Goal: Check status: Check status

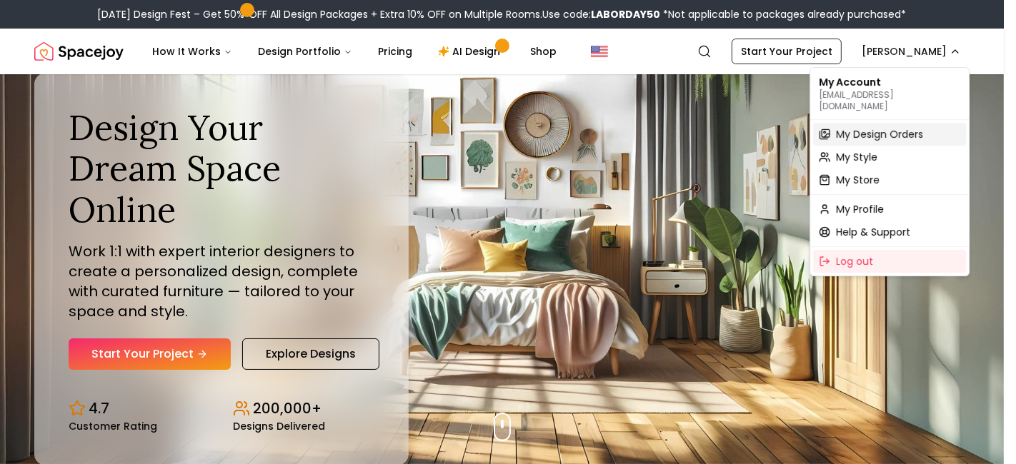
click at [859, 127] on span "My Design Orders" at bounding box center [879, 134] width 87 height 14
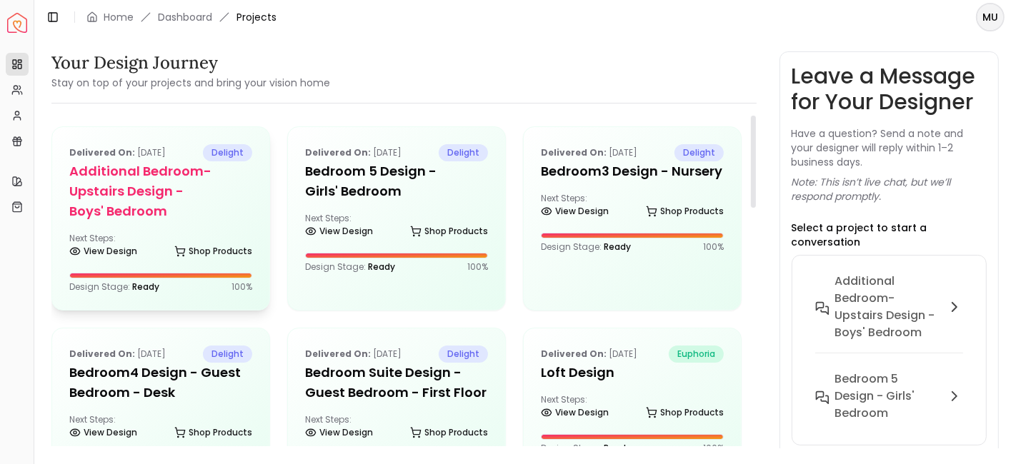
click at [143, 196] on h5 "Additional Bedroom-Upstairs design - Boys' Bedroom" at bounding box center [160, 191] width 183 height 60
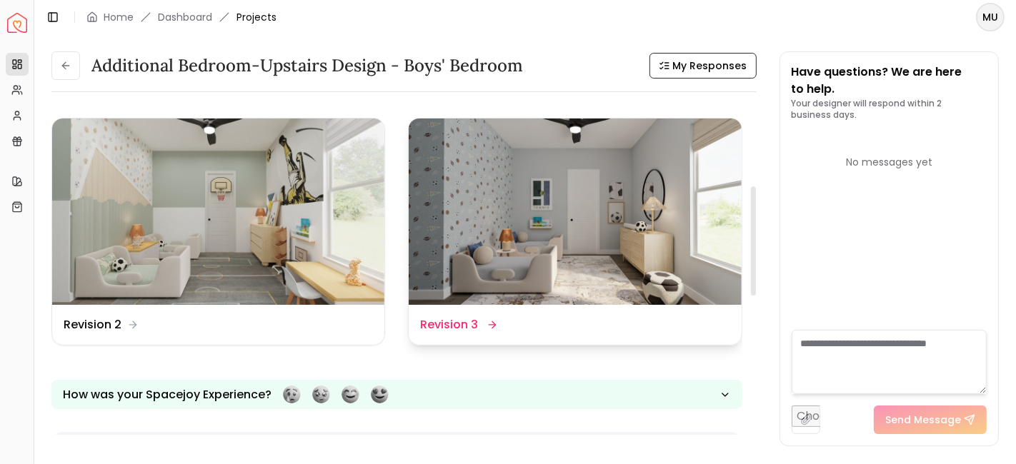
scroll to position [247, 0]
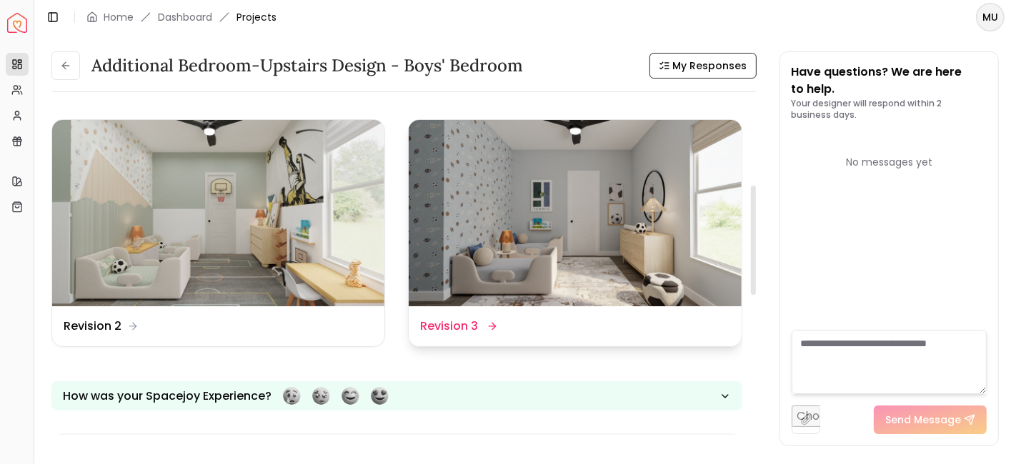
click at [463, 230] on img at bounding box center [575, 213] width 332 height 187
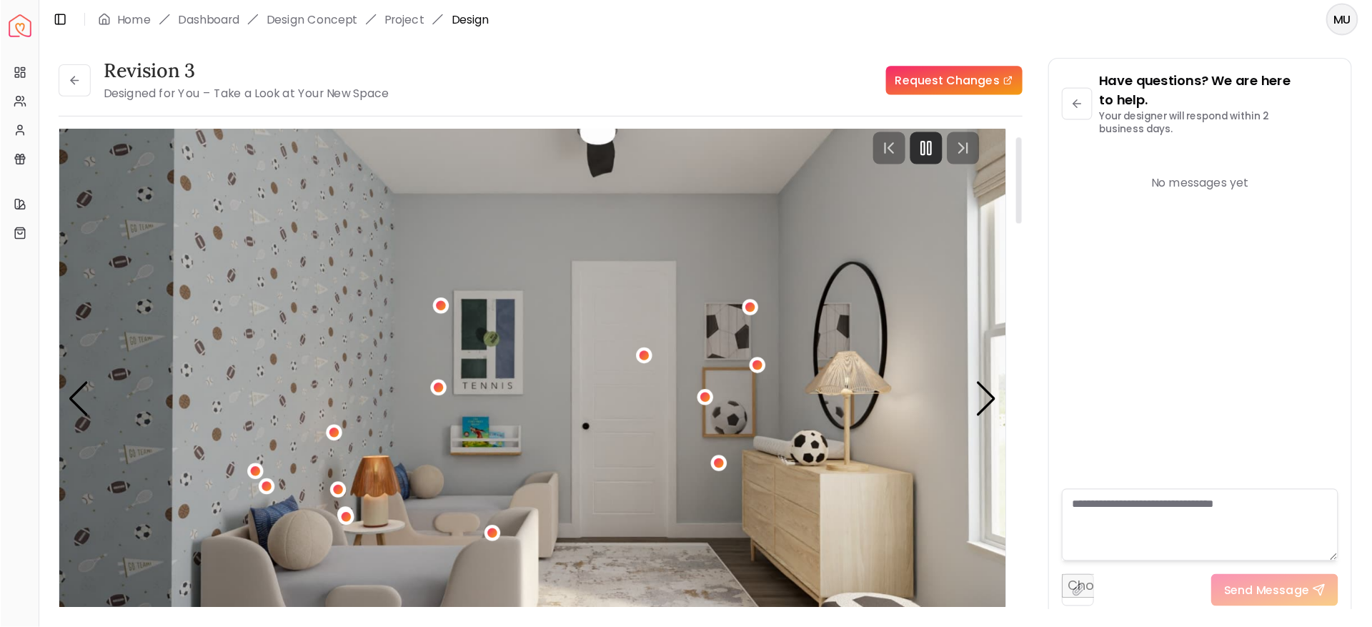
scroll to position [36, 0]
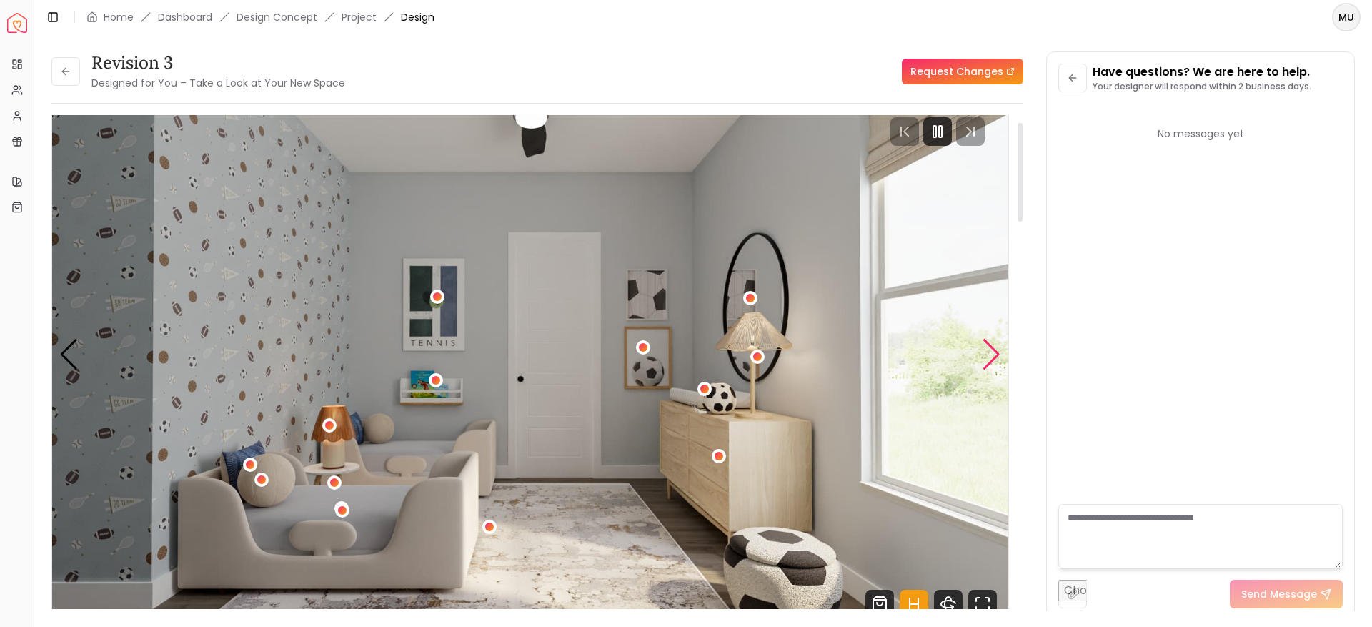
click at [993, 357] on div "Next slide" at bounding box center [991, 354] width 19 height 31
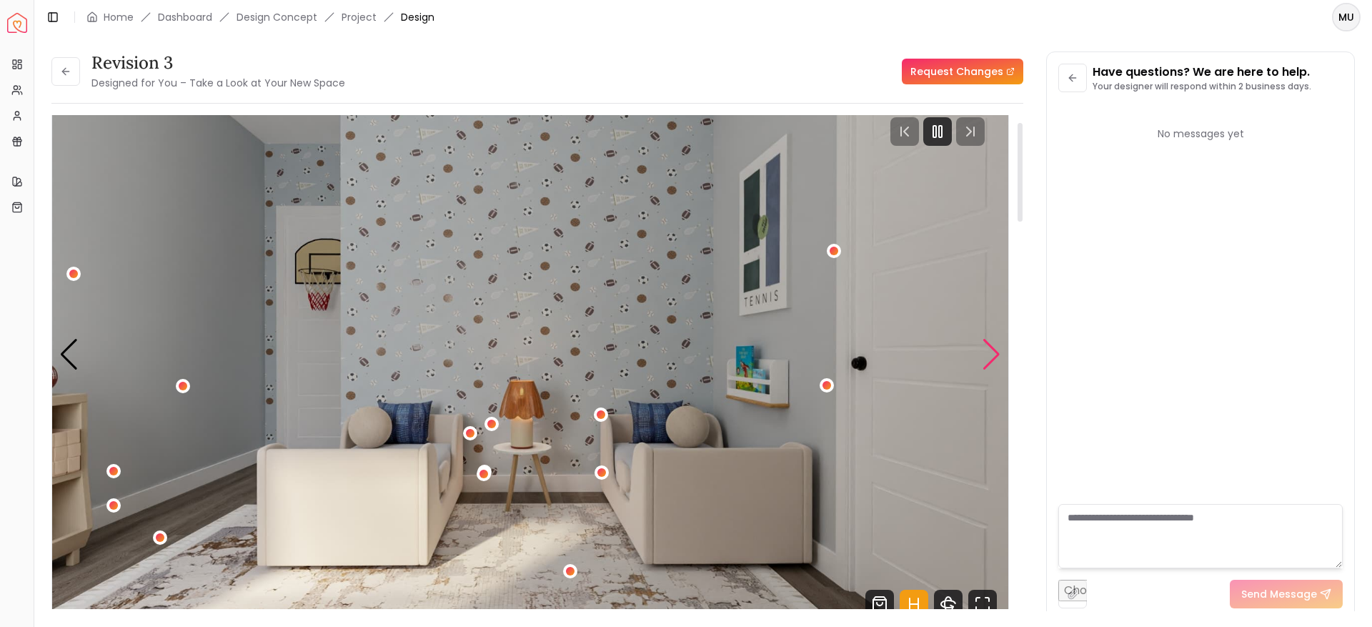
click at [997, 350] on div "Next slide" at bounding box center [991, 354] width 19 height 31
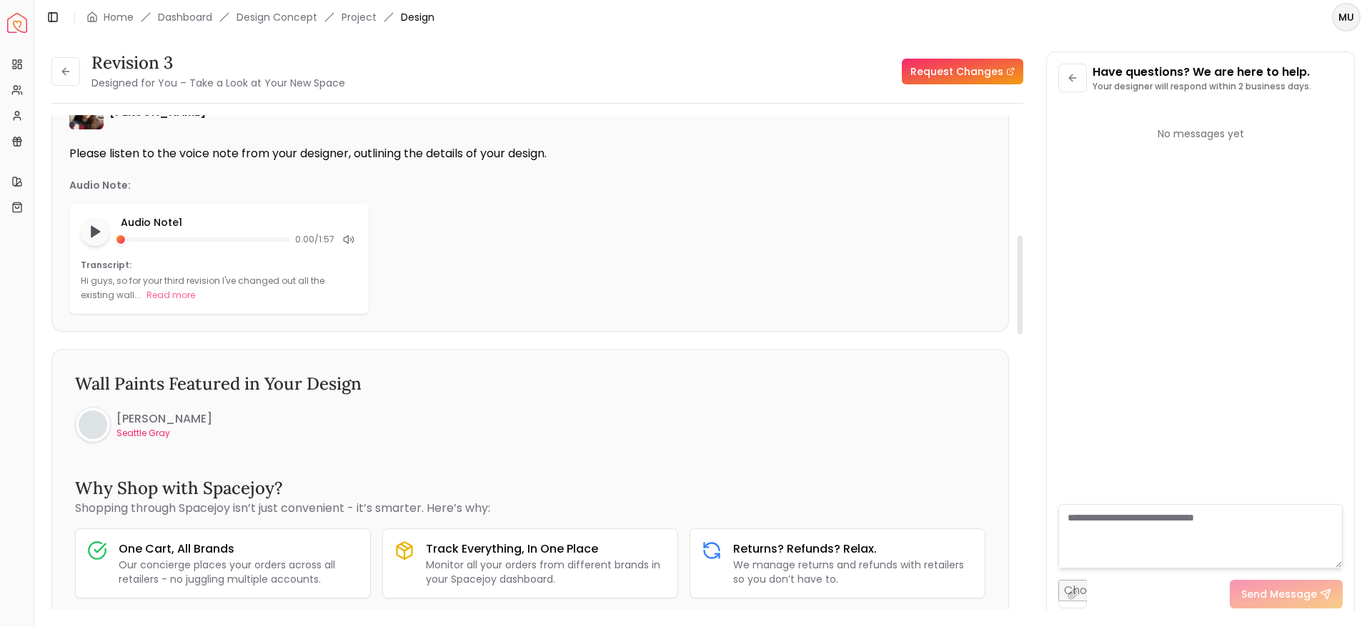
scroll to position [598, 0]
click at [71, 75] on icon at bounding box center [65, 71] width 11 height 11
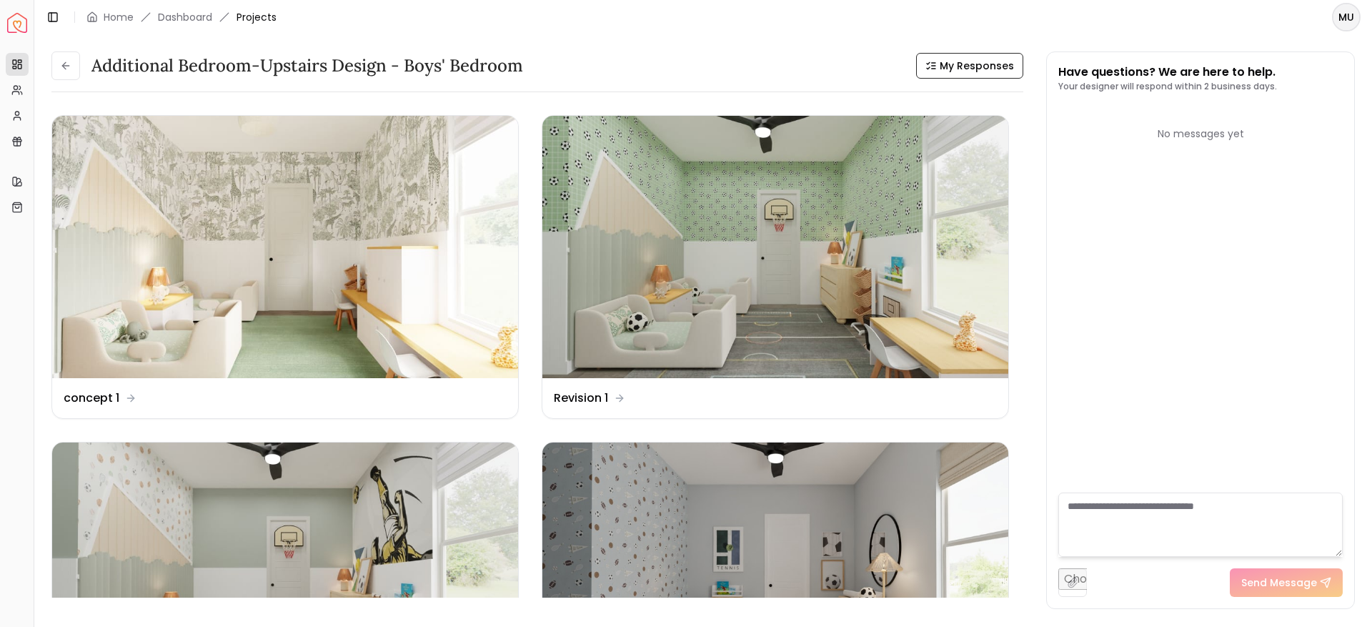
click at [71, 75] on button at bounding box center [65, 65] width 29 height 29
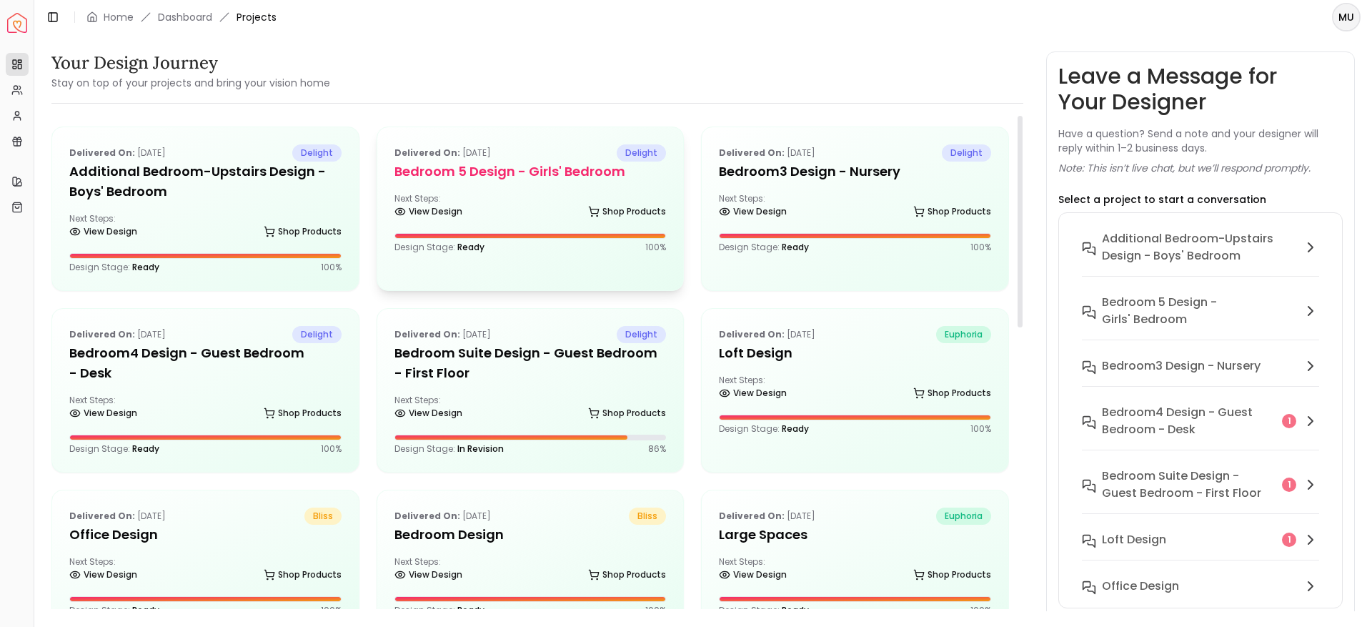
click at [534, 205] on div "Next Steps: View Design Shop Products" at bounding box center [530, 207] width 272 height 29
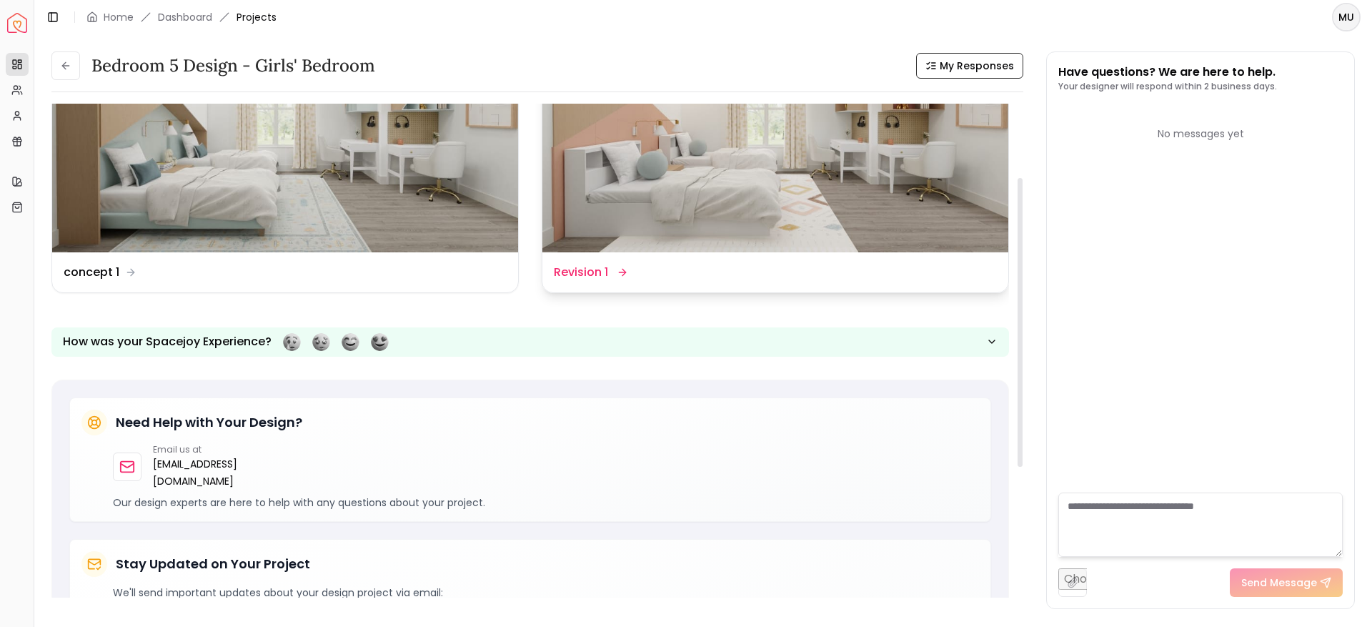
scroll to position [113, 0]
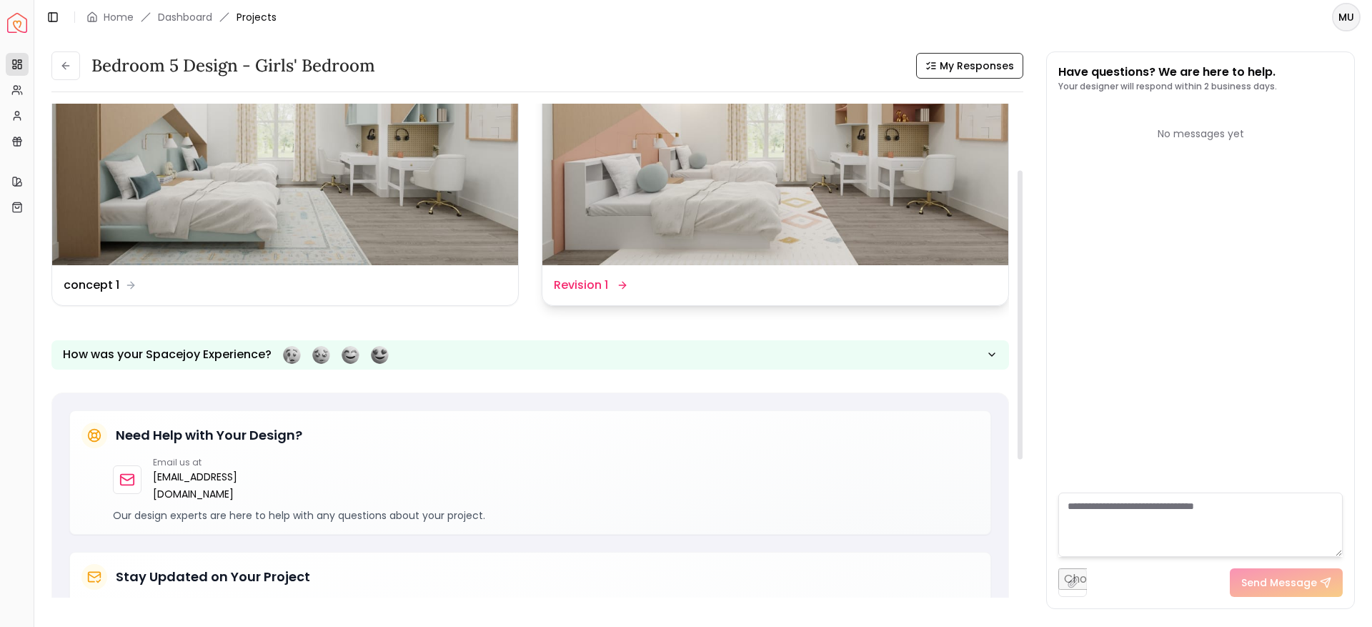
click at [640, 255] on img at bounding box center [775, 134] width 466 height 262
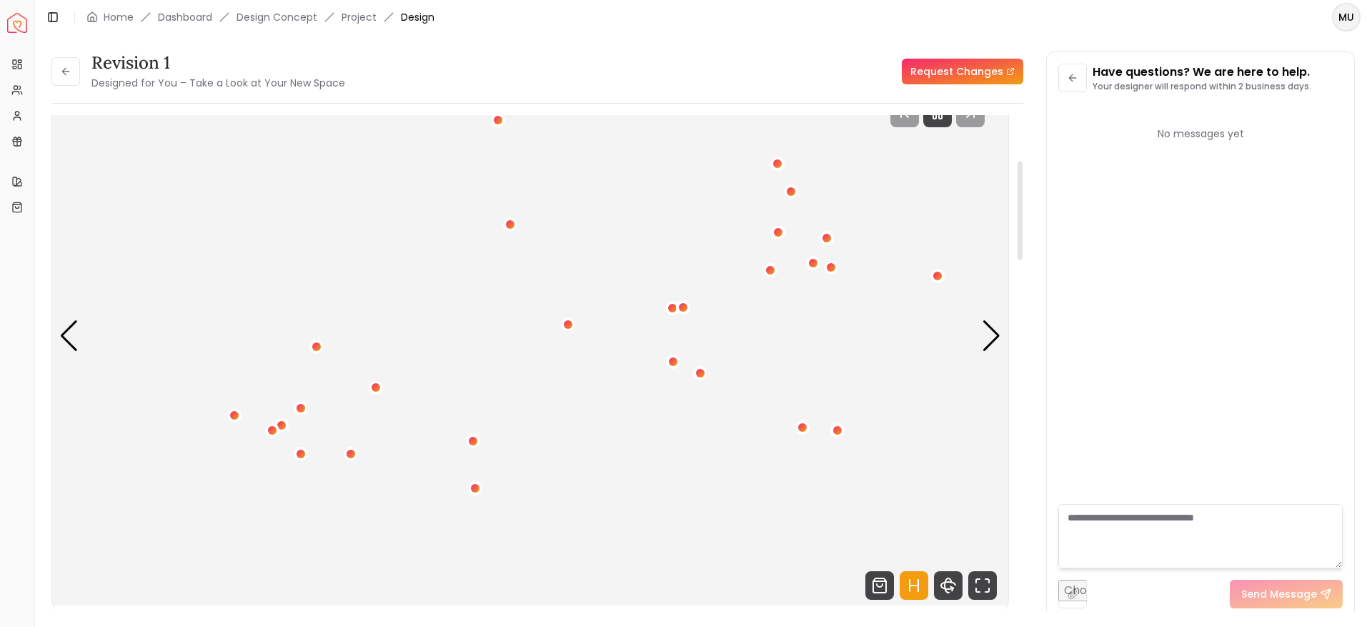
scroll to position [45, 0]
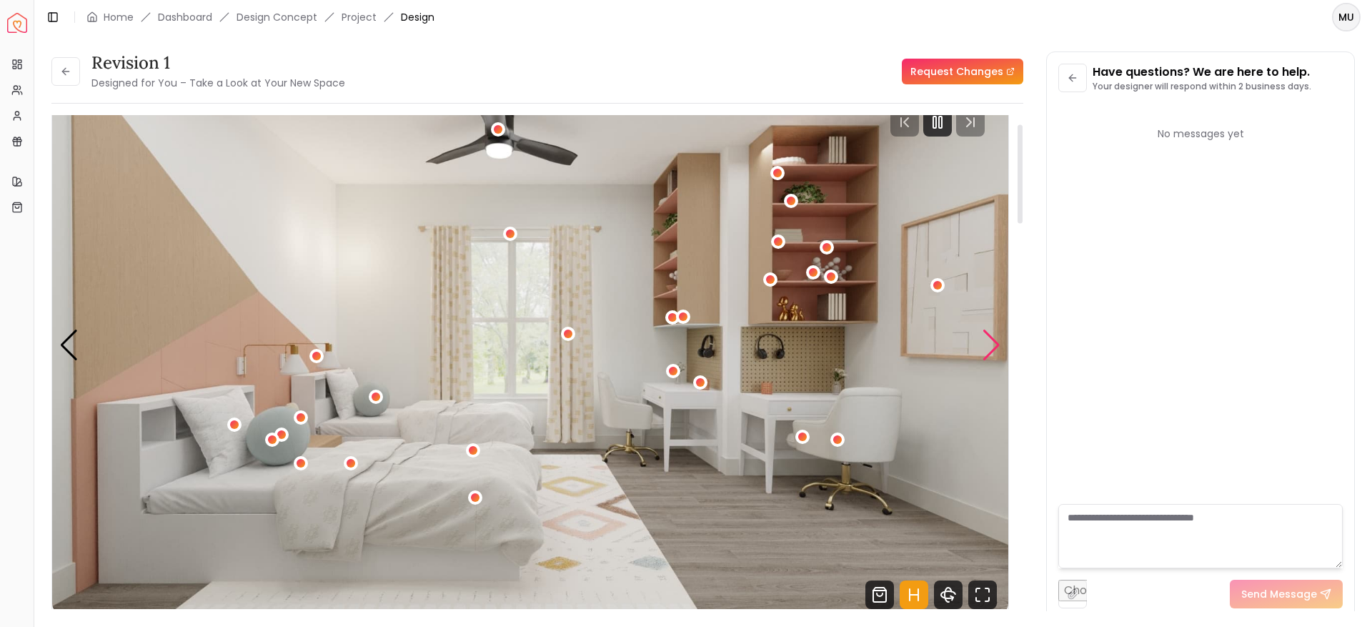
click at [991, 338] on div "Next slide" at bounding box center [991, 344] width 19 height 31
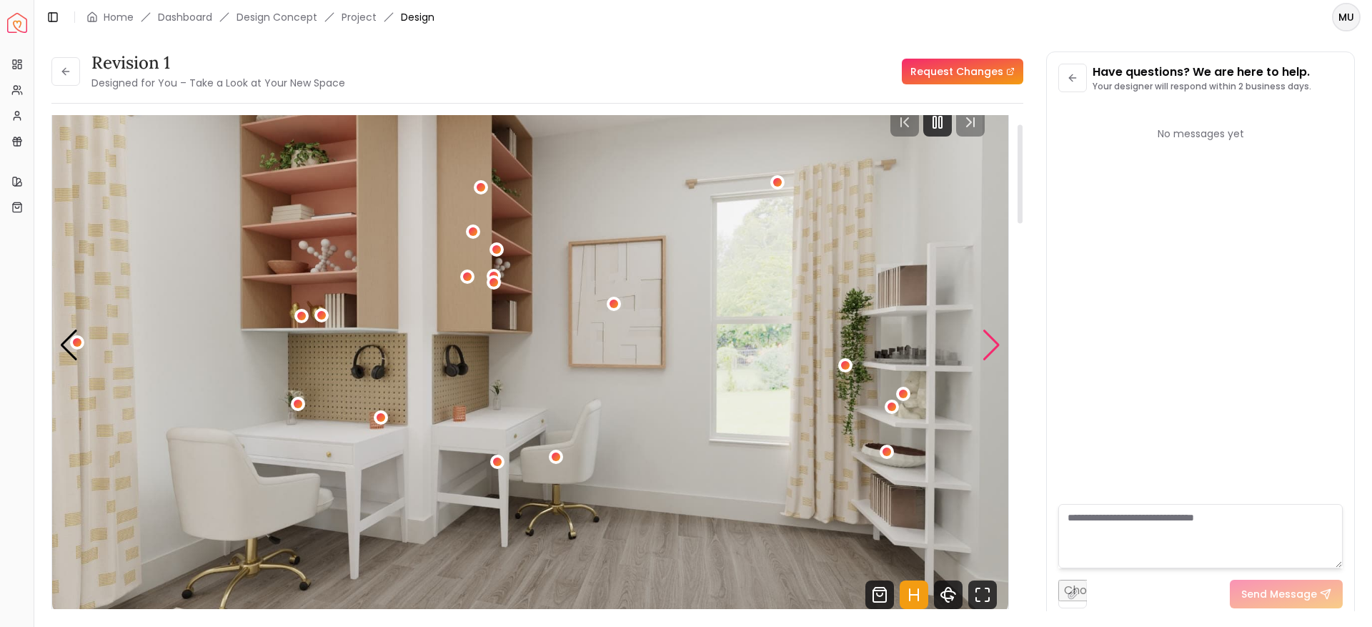
click at [991, 338] on div "Next slide" at bounding box center [991, 344] width 19 height 31
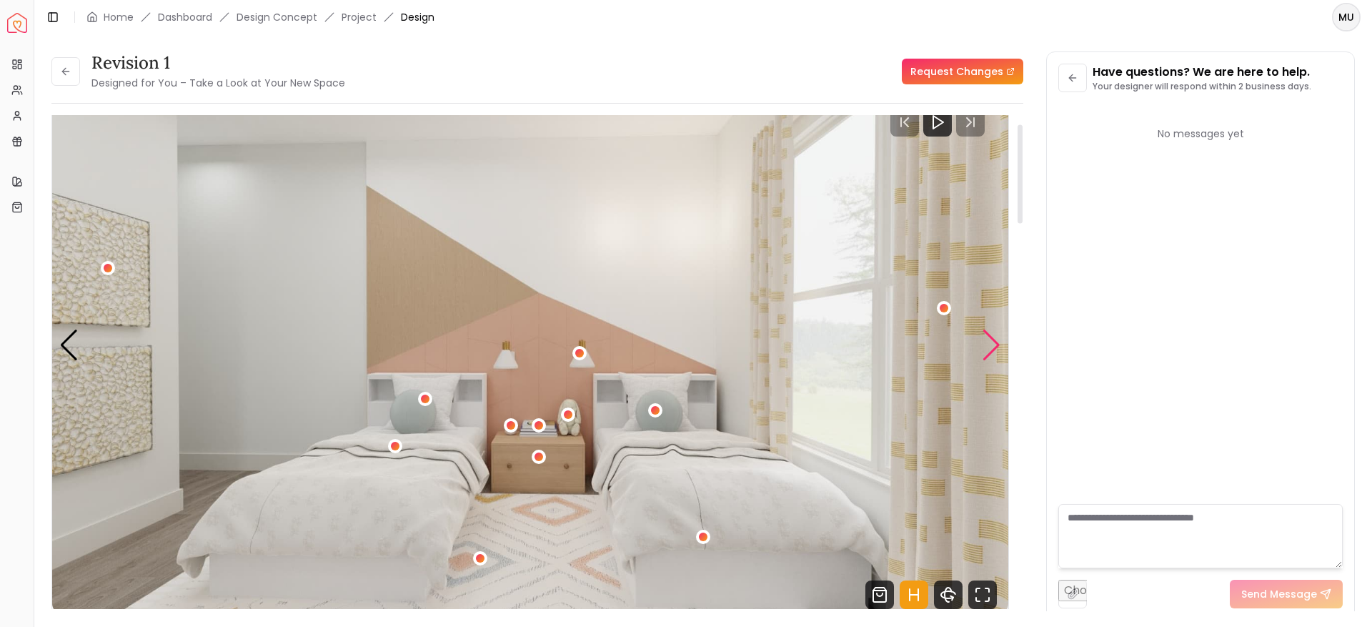
click at [995, 343] on div "Next slide" at bounding box center [991, 344] width 19 height 31
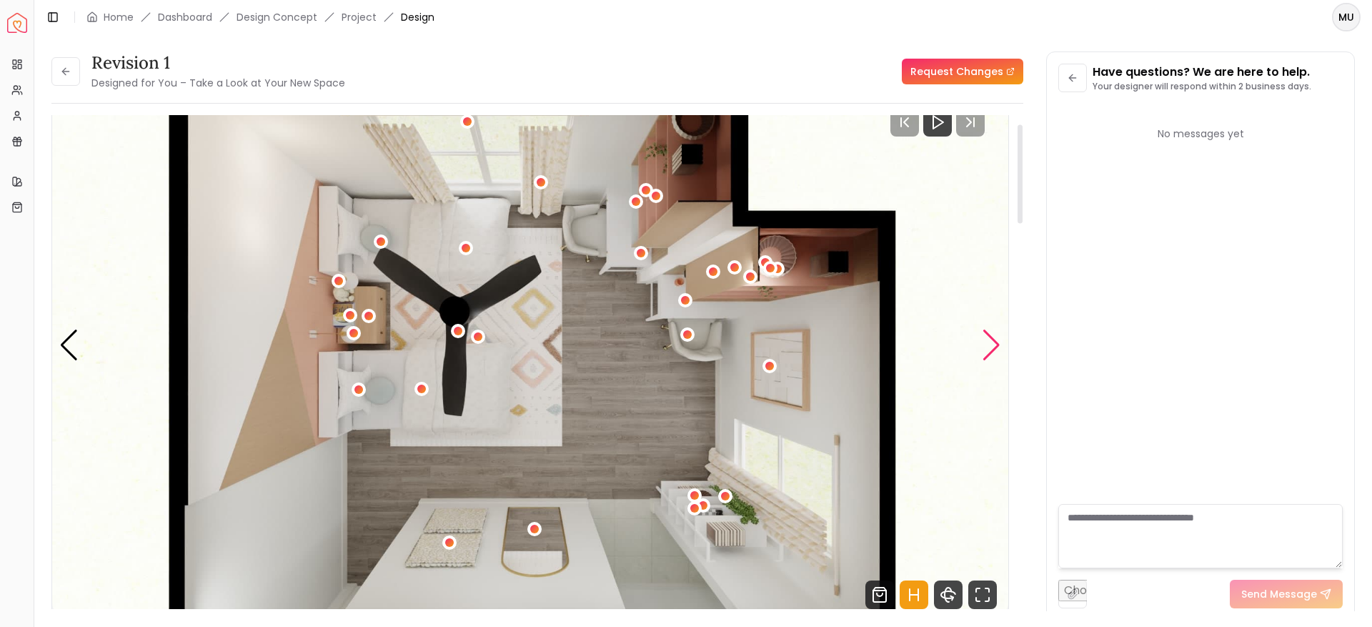
click at [995, 343] on div "Next slide" at bounding box center [991, 344] width 19 height 31
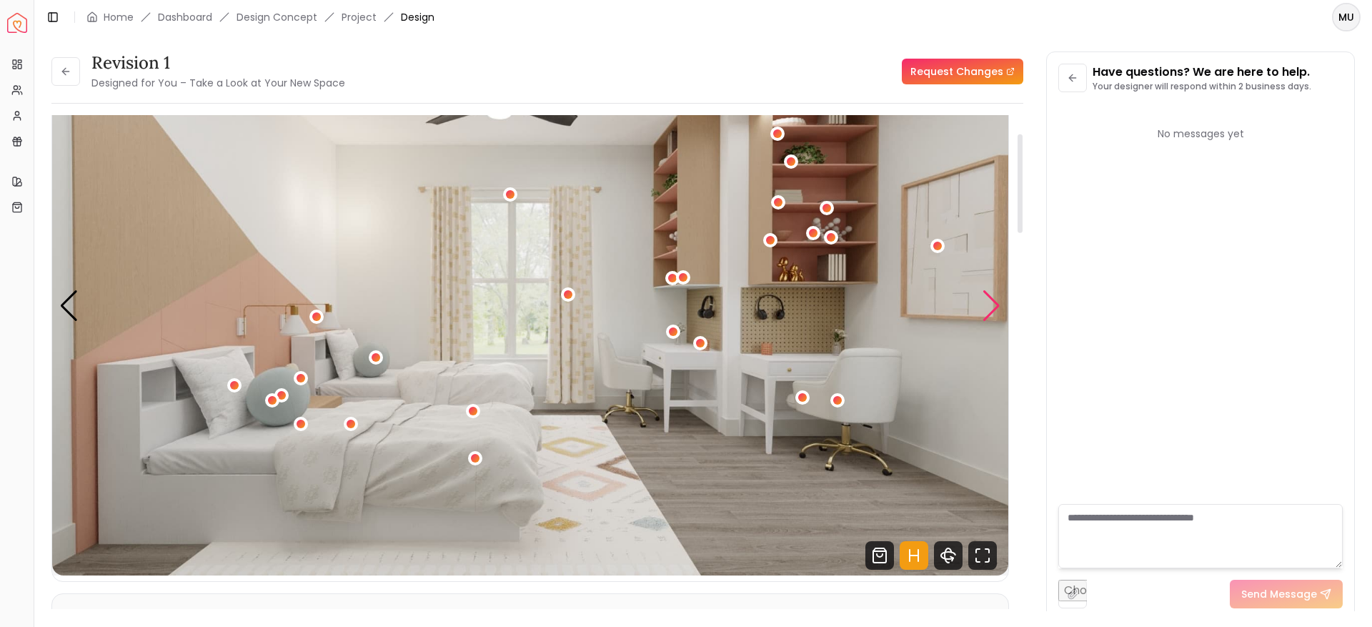
scroll to position [99, 0]
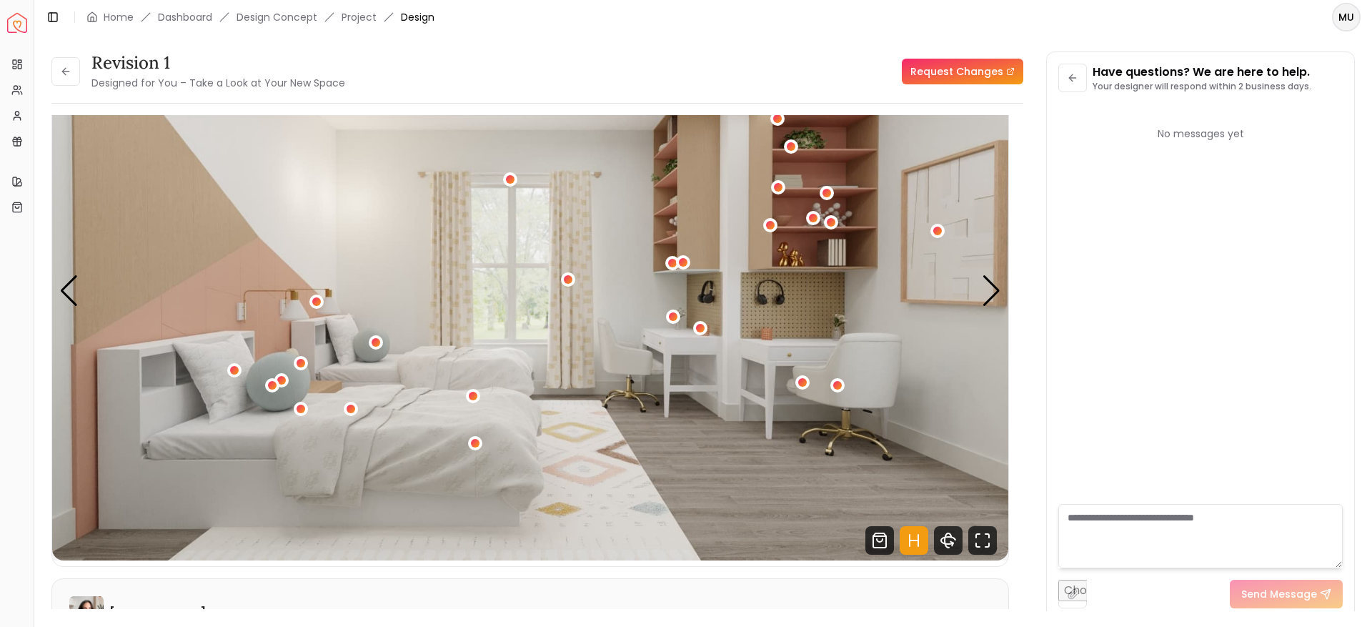
click at [1003, 369] on div "Revision 1 Designed for You – Take a Look at Your New Space Request Changes Rev…" at bounding box center [702, 322] width 1303 height 542
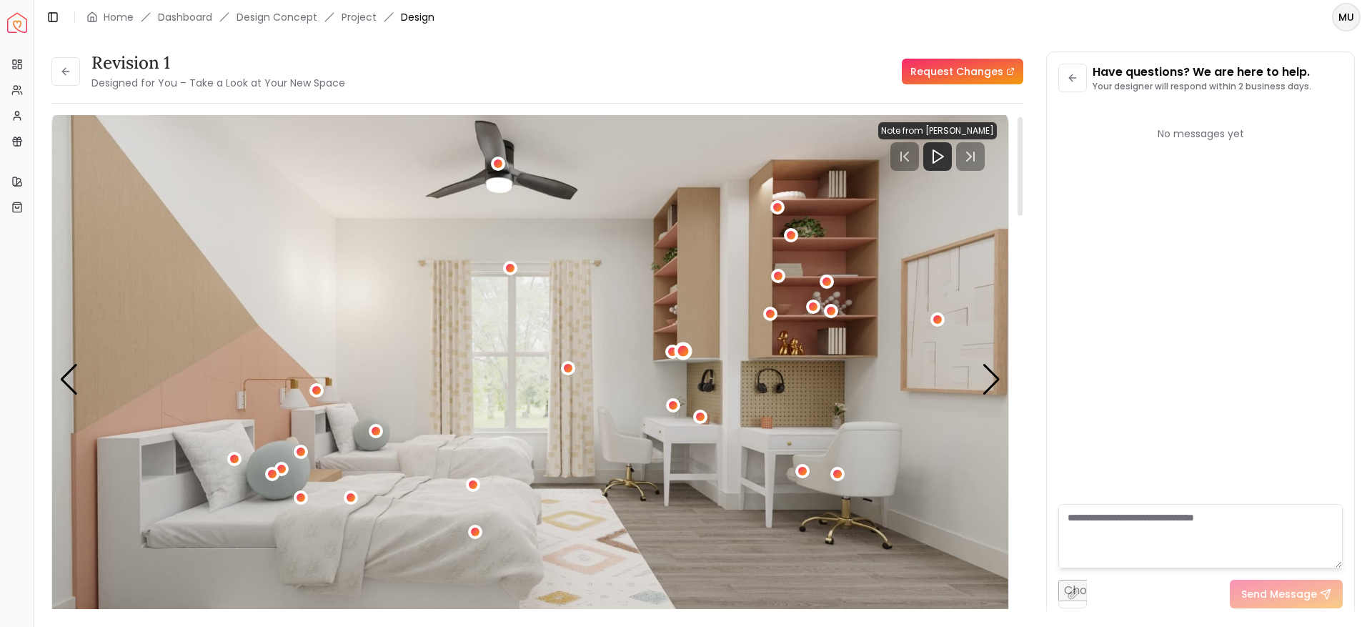
scroll to position [2, 0]
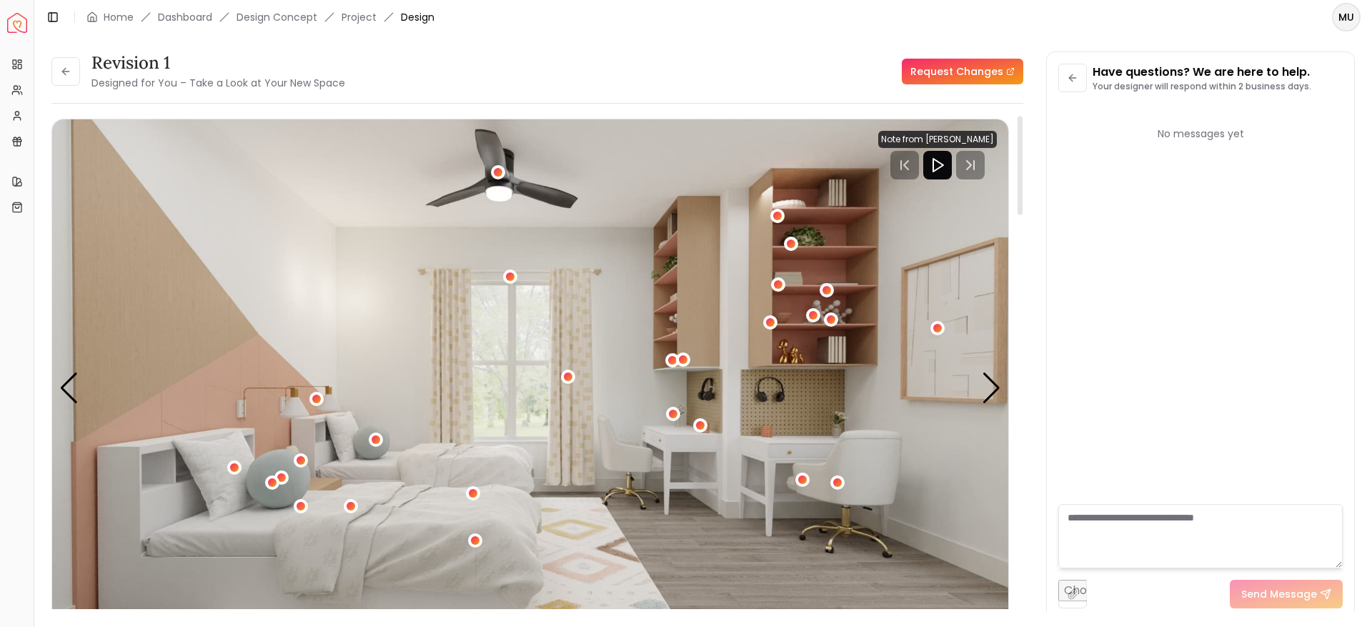
click at [941, 174] on div at bounding box center [937, 165] width 29 height 29
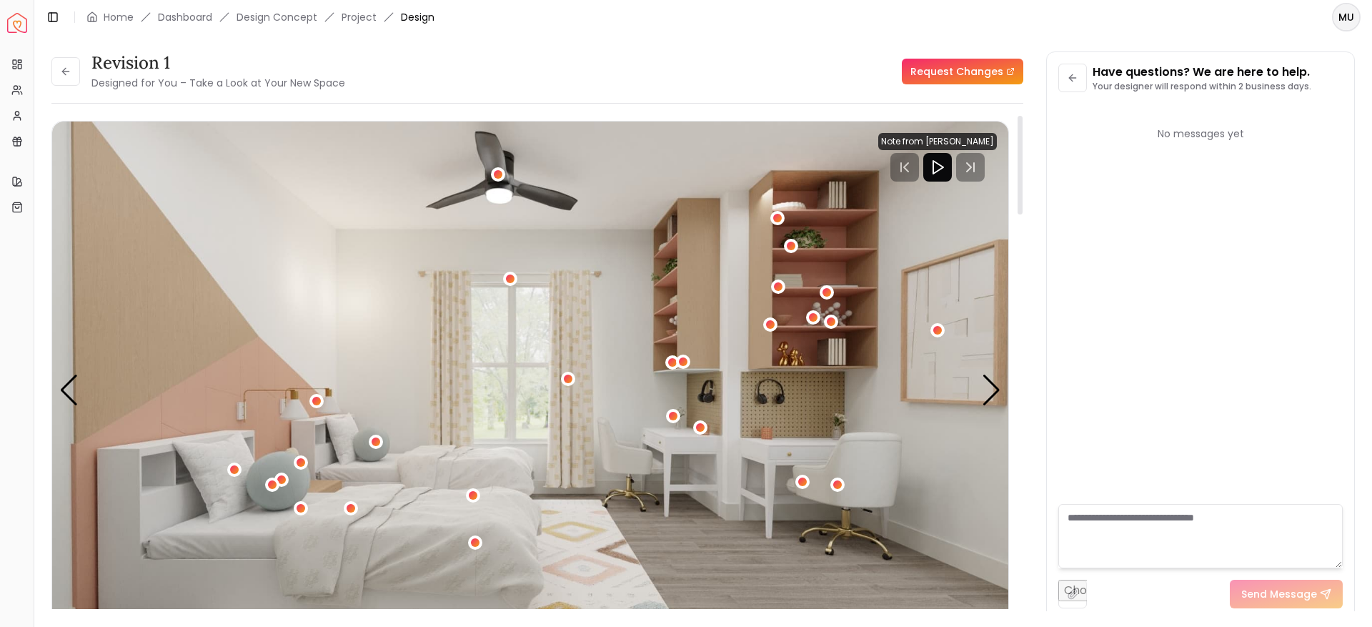
click at [940, 156] on div at bounding box center [937, 167] width 29 height 29
click at [935, 169] on icon "Play" at bounding box center [937, 167] width 17 height 17
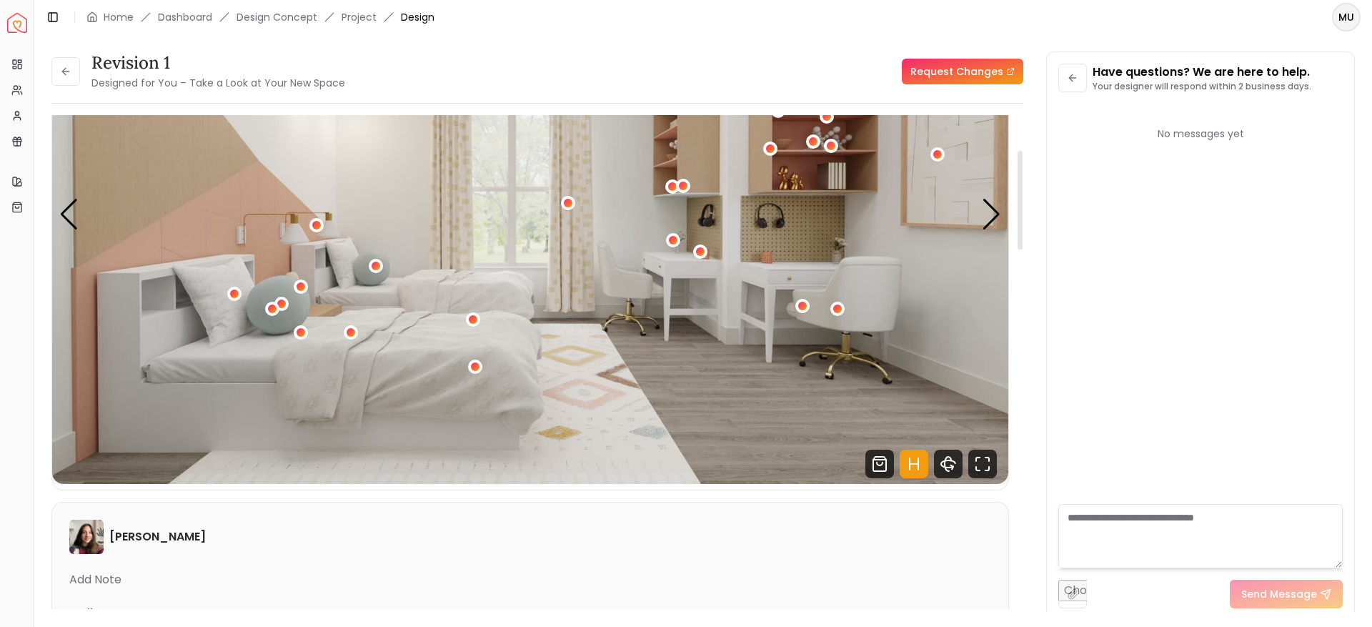
scroll to position [176, 0]
click at [56, 79] on button at bounding box center [65, 71] width 29 height 29
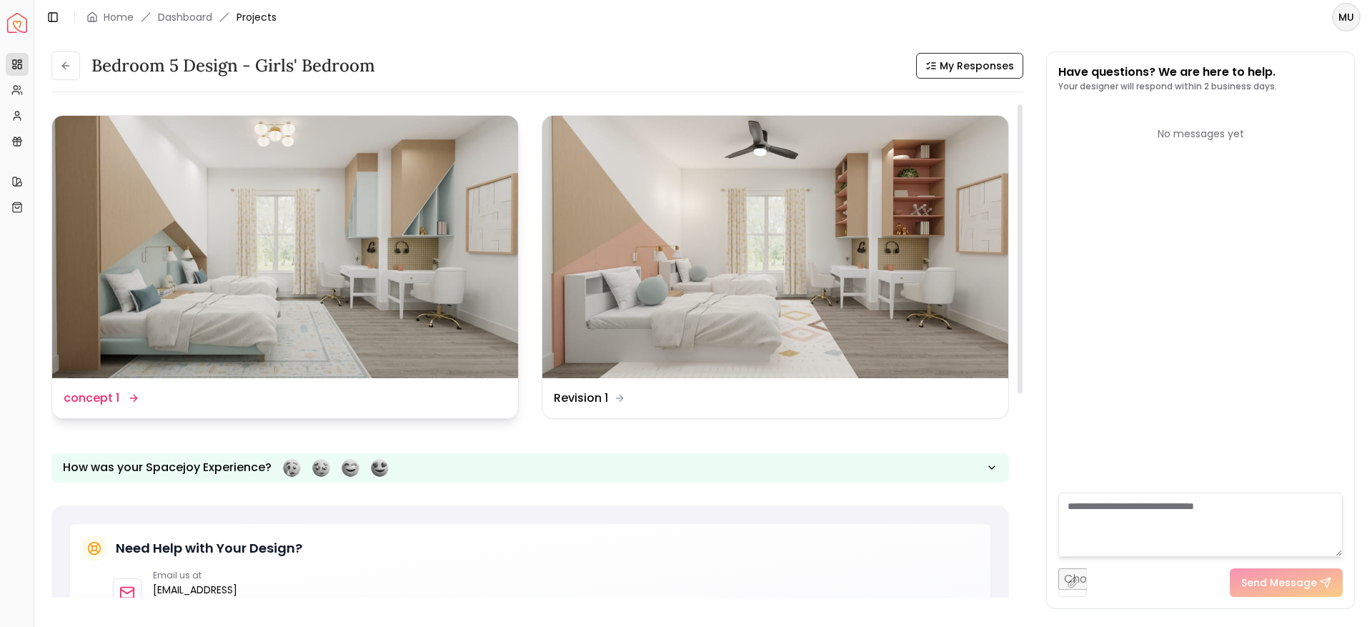
click at [292, 362] on img at bounding box center [285, 247] width 466 height 262
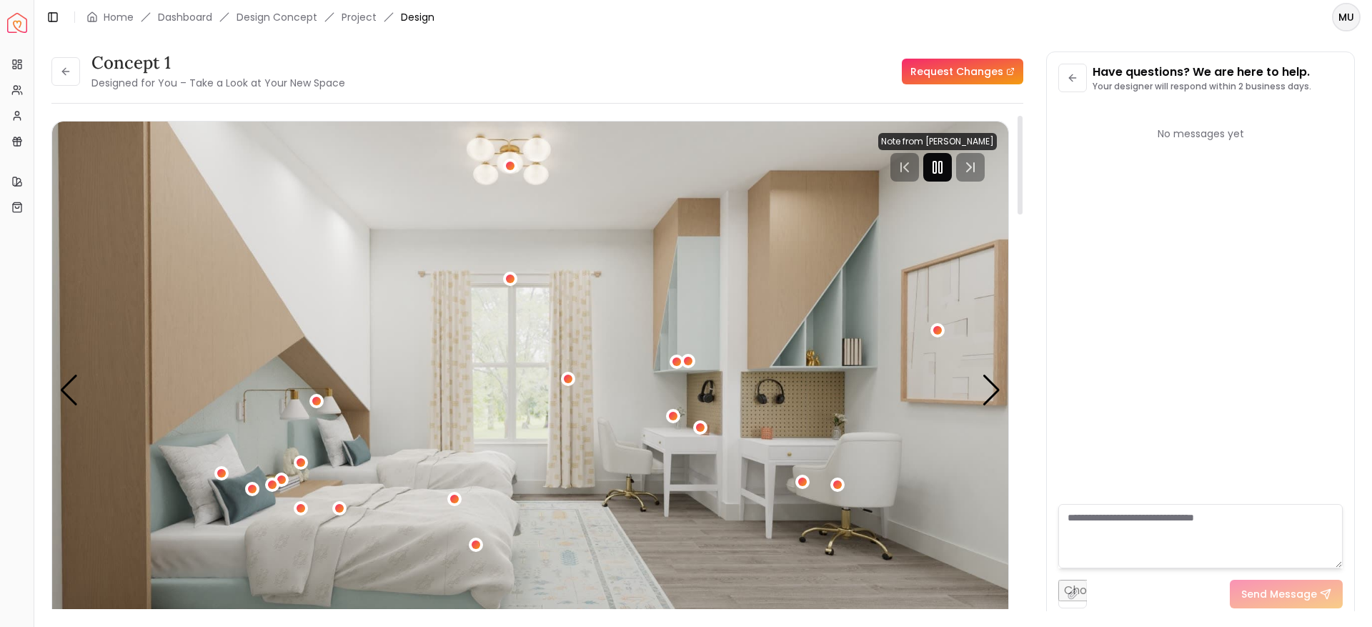
click at [930, 171] on icon "Pause" at bounding box center [937, 167] width 17 height 17
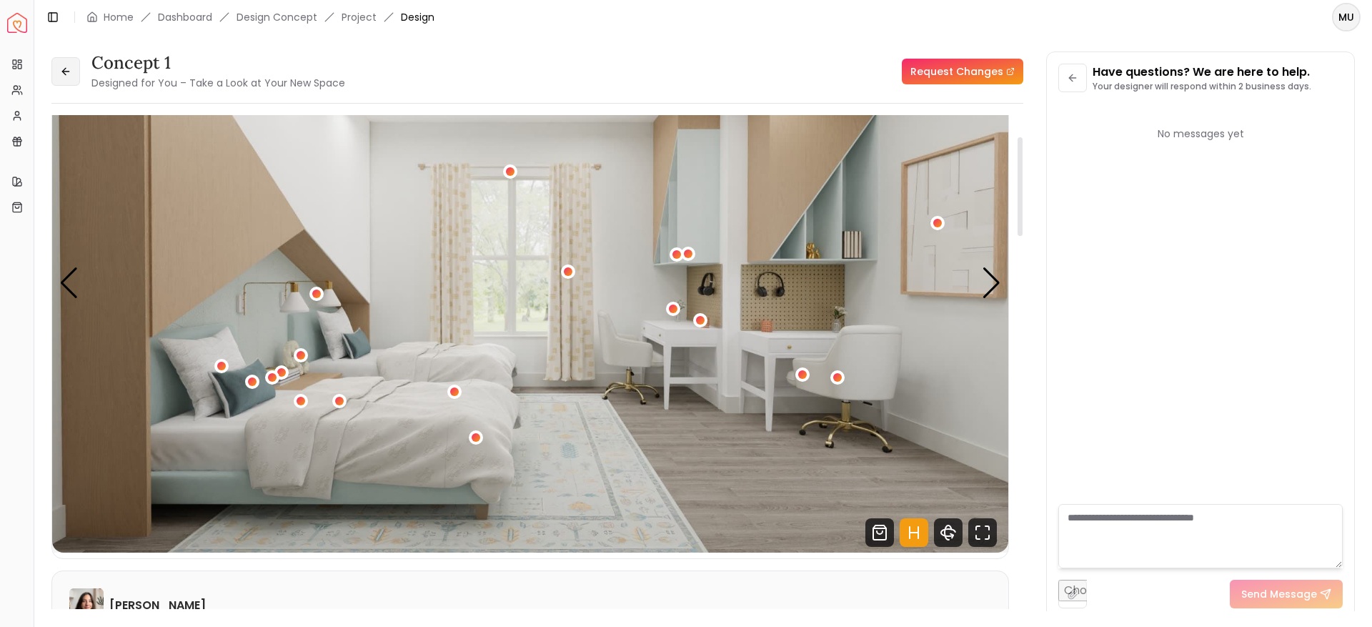
click at [64, 61] on button at bounding box center [65, 71] width 29 height 29
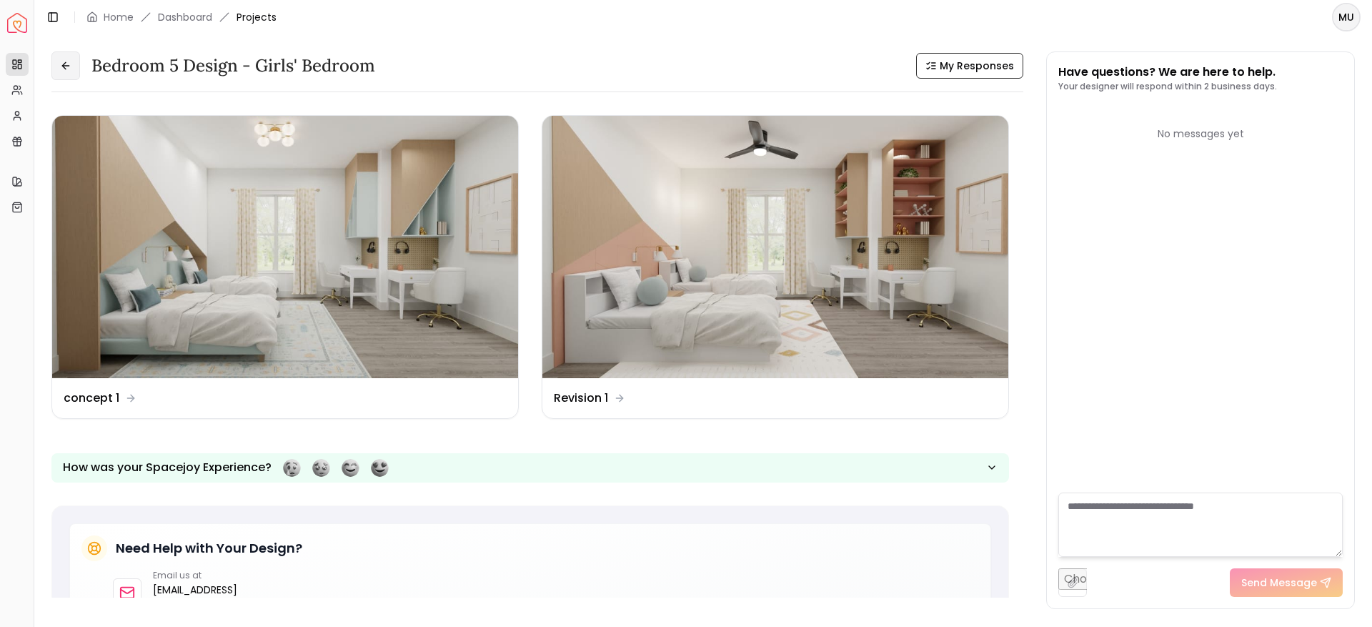
click at [53, 62] on button at bounding box center [65, 65] width 29 height 29
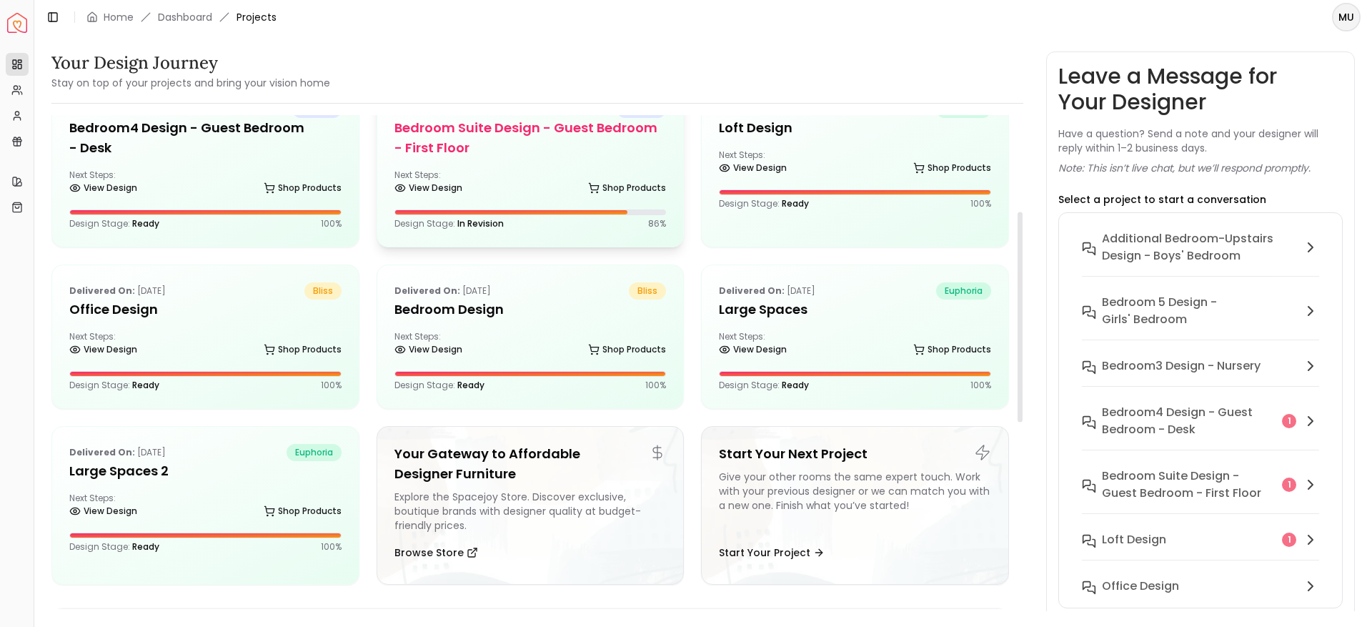
scroll to position [226, 0]
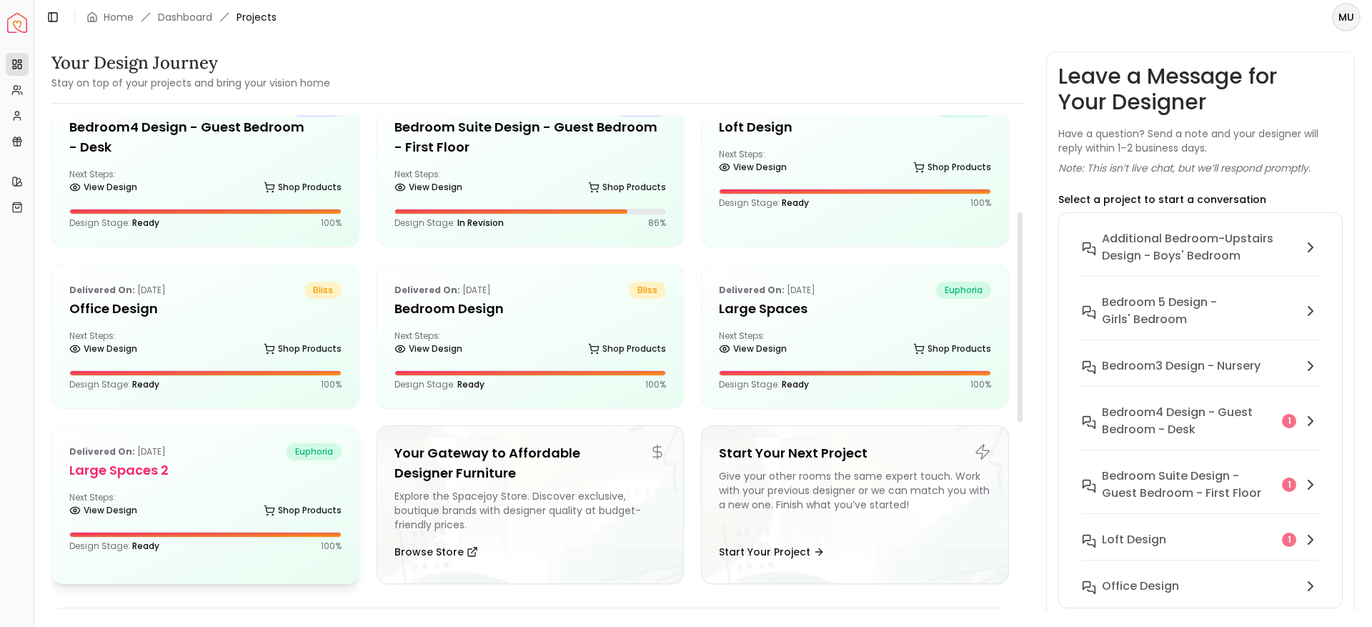
click at [214, 499] on div "Next Steps: View Design Shop Products" at bounding box center [205, 506] width 272 height 29
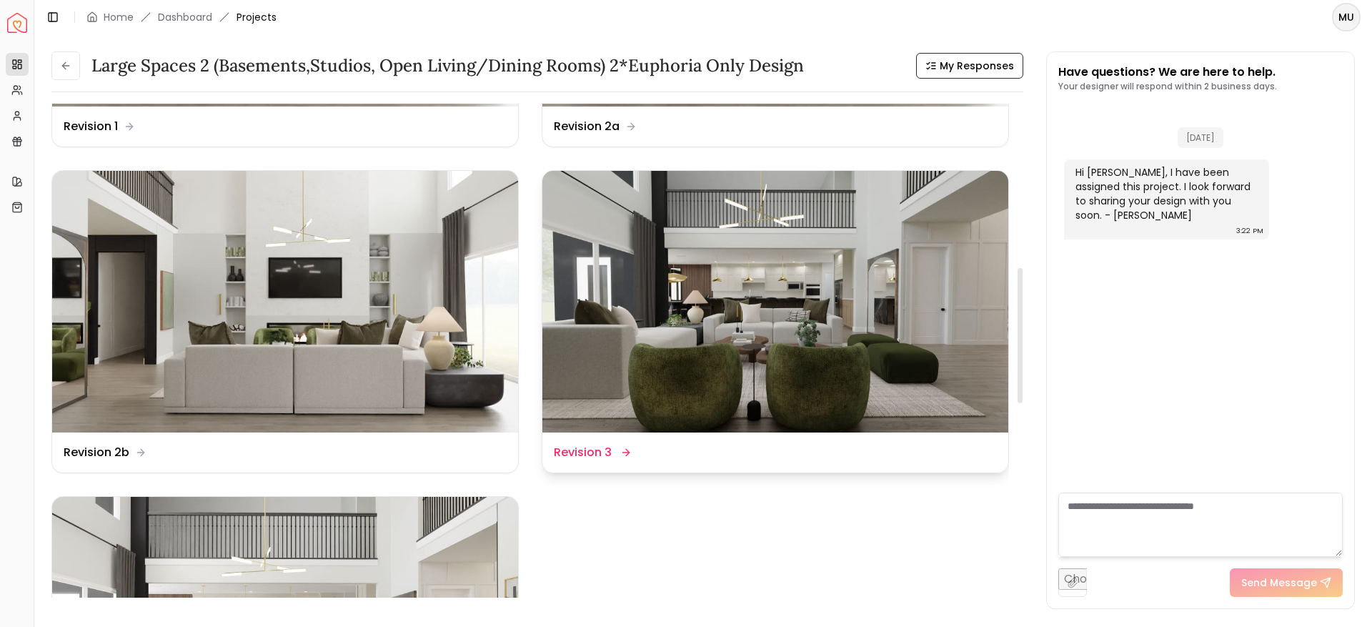
scroll to position [599, 0]
click at [433, 524] on img at bounding box center [285, 627] width 466 height 262
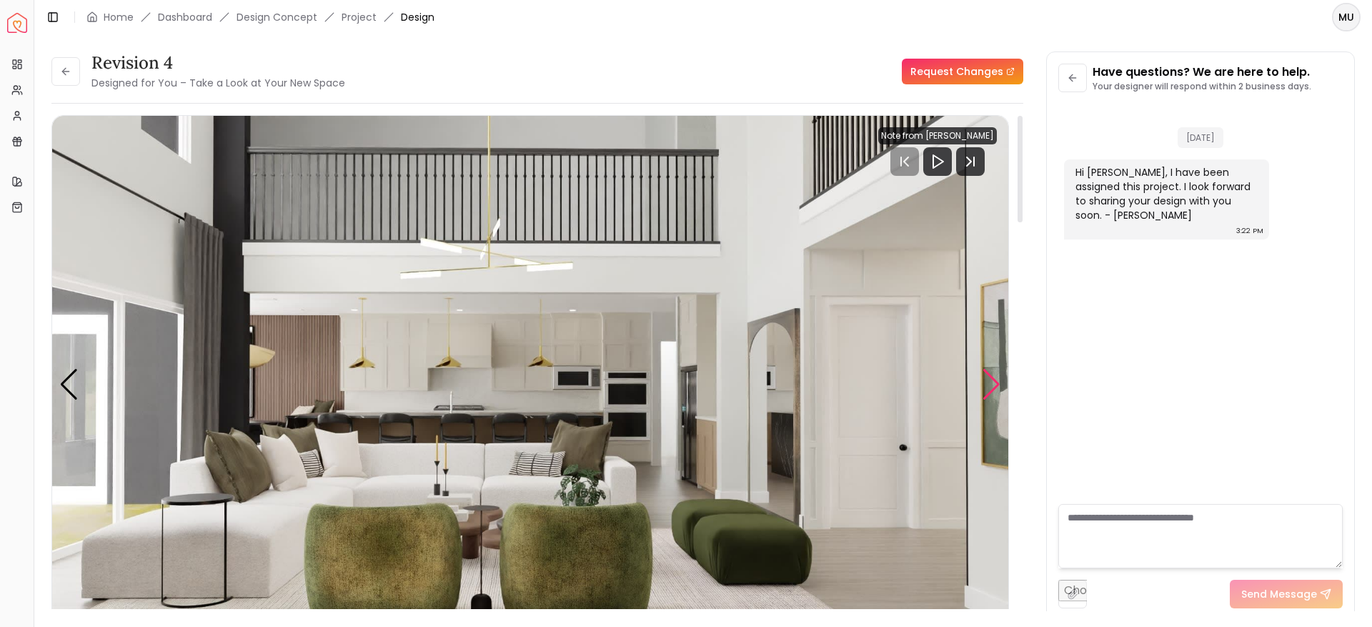
click at [986, 389] on div "Next slide" at bounding box center [991, 384] width 19 height 31
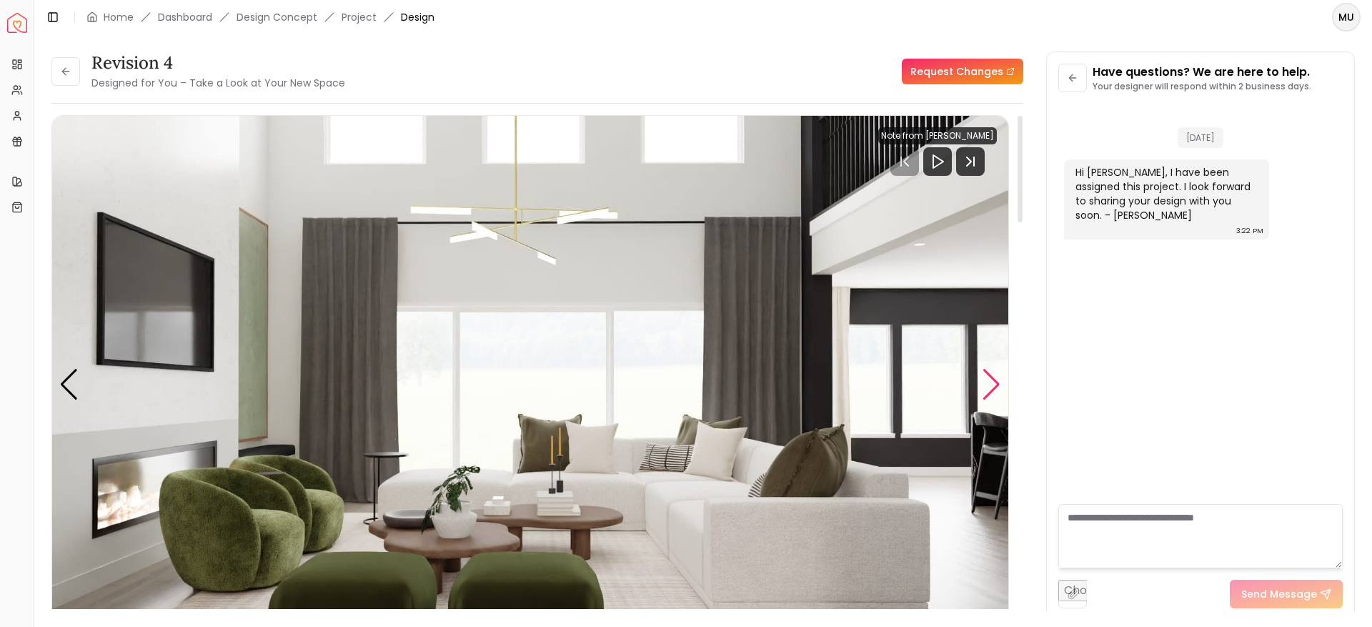
click at [986, 389] on div "Next slide" at bounding box center [991, 384] width 19 height 31
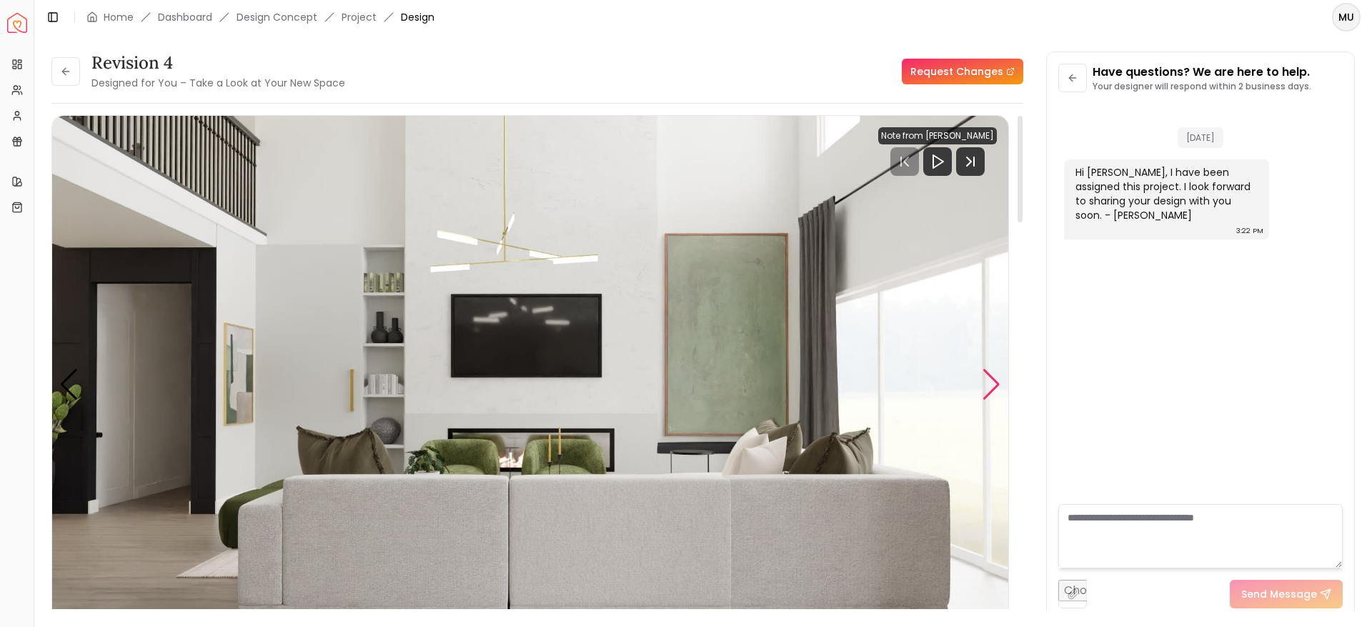
click at [986, 389] on div "Next slide" at bounding box center [991, 384] width 19 height 31
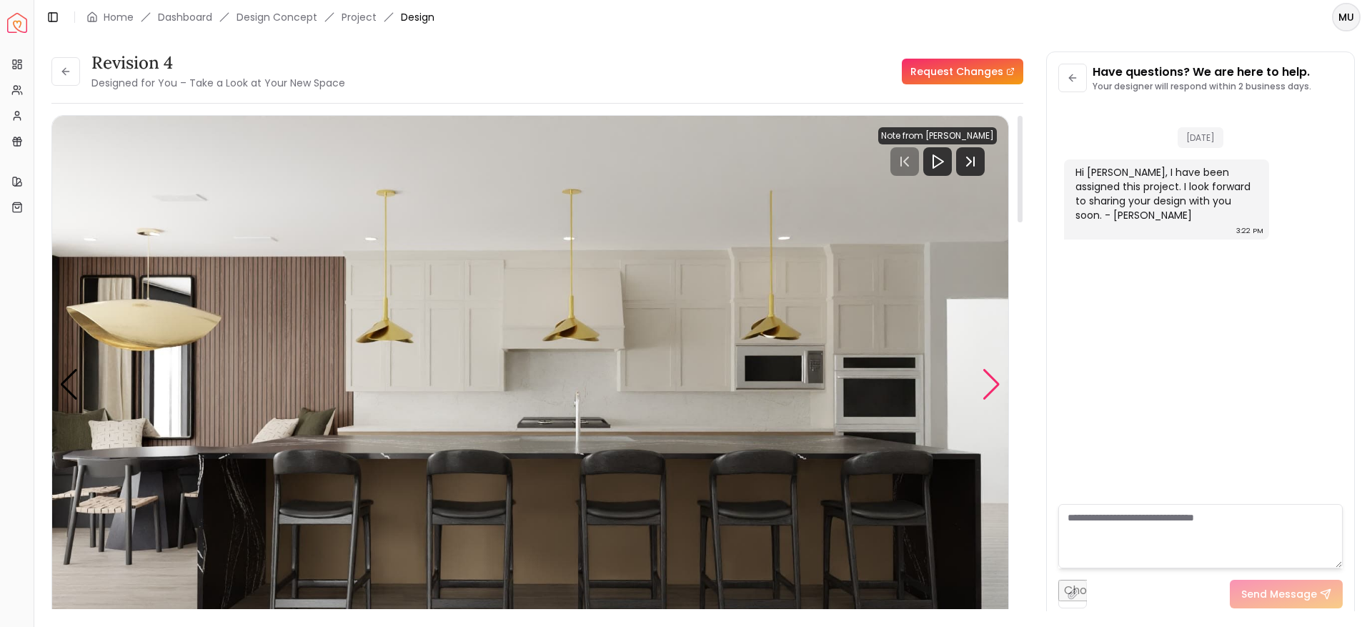
click at [986, 389] on div "Next slide" at bounding box center [991, 384] width 19 height 31
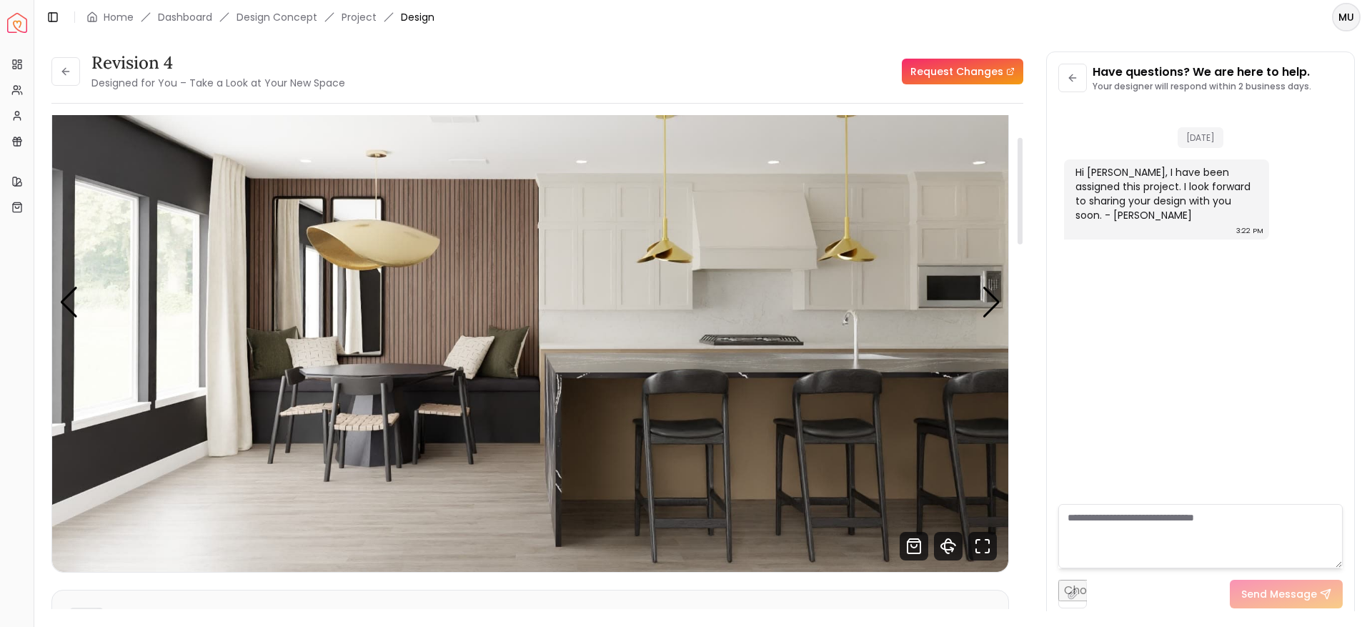
scroll to position [14, 0]
